Goal: Register for event/course

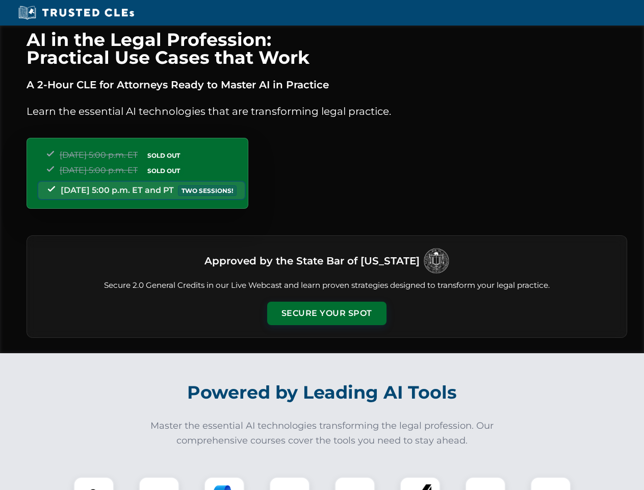
click at [327, 313] on button "Secure Your Spot" at bounding box center [326, 313] width 119 height 23
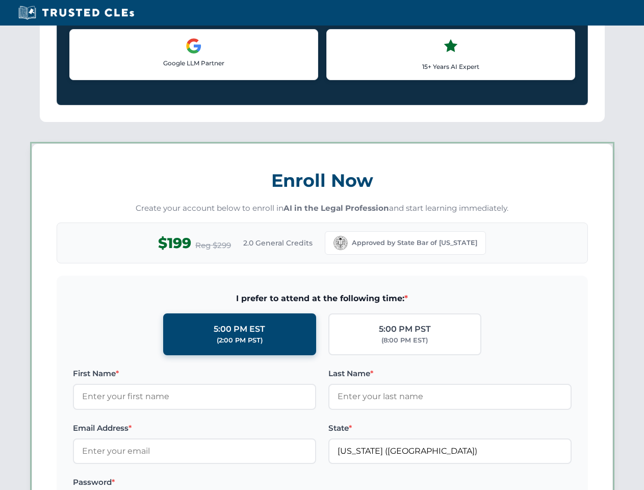
click at [159, 483] on label "Password *" at bounding box center [194, 482] width 243 height 12
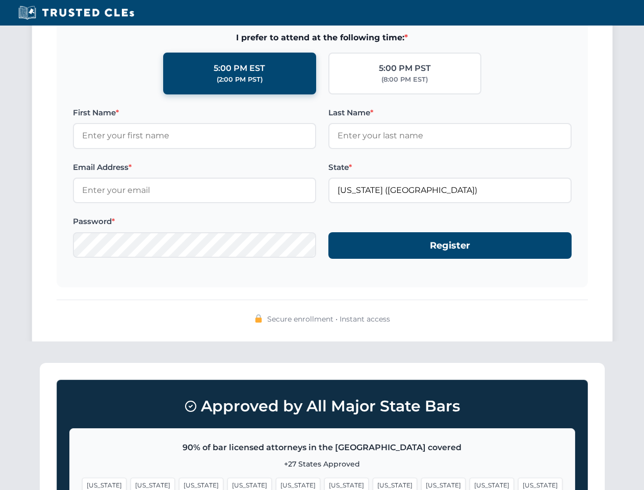
click at [373, 483] on span "[US_STATE]" at bounding box center [395, 485] width 44 height 15
click at [470, 483] on span "[US_STATE]" at bounding box center [492, 485] width 44 height 15
